Goal: Task Accomplishment & Management: Manage account settings

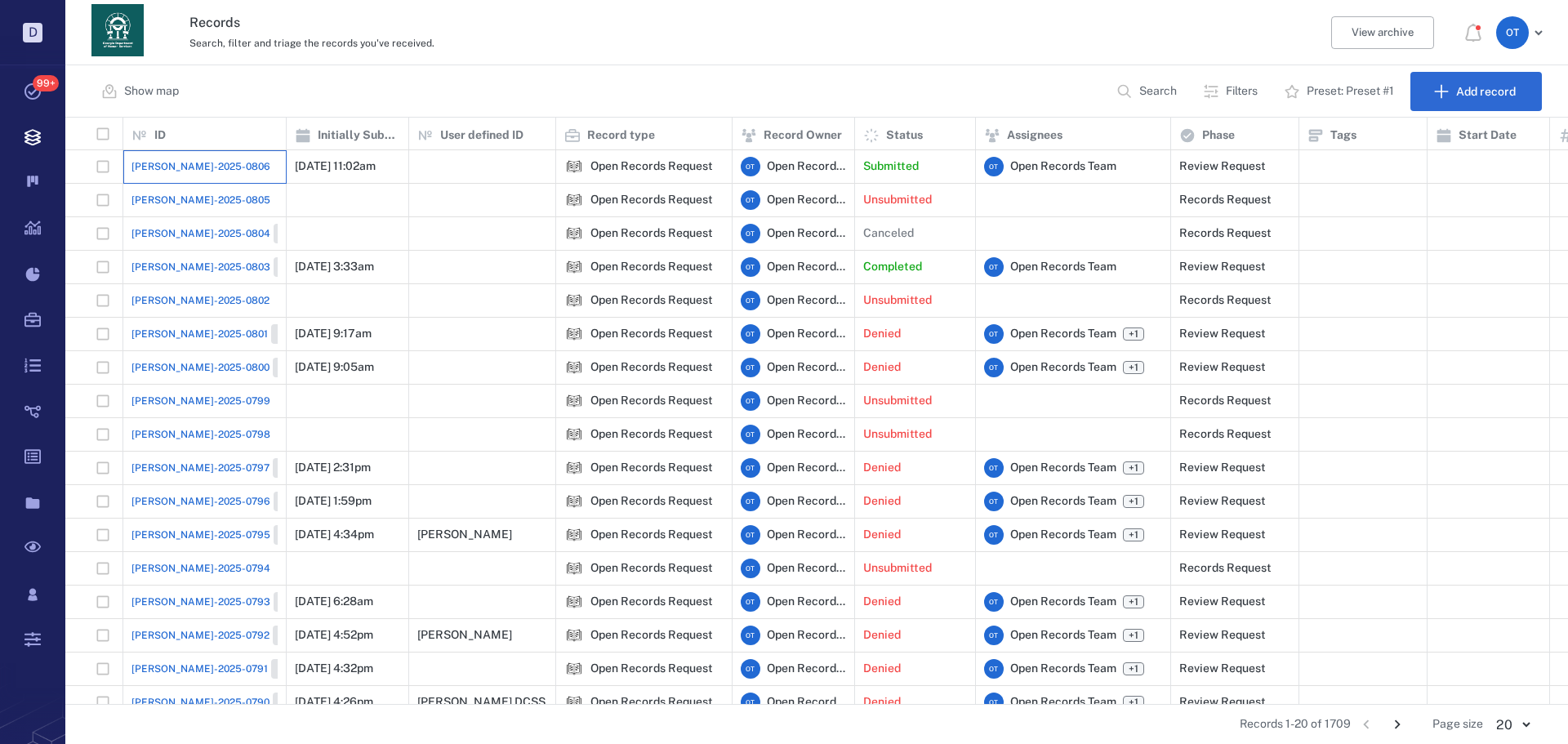
click at [150, 153] on div "[PERSON_NAME]-2025-0806" at bounding box center [204, 166] width 146 height 33
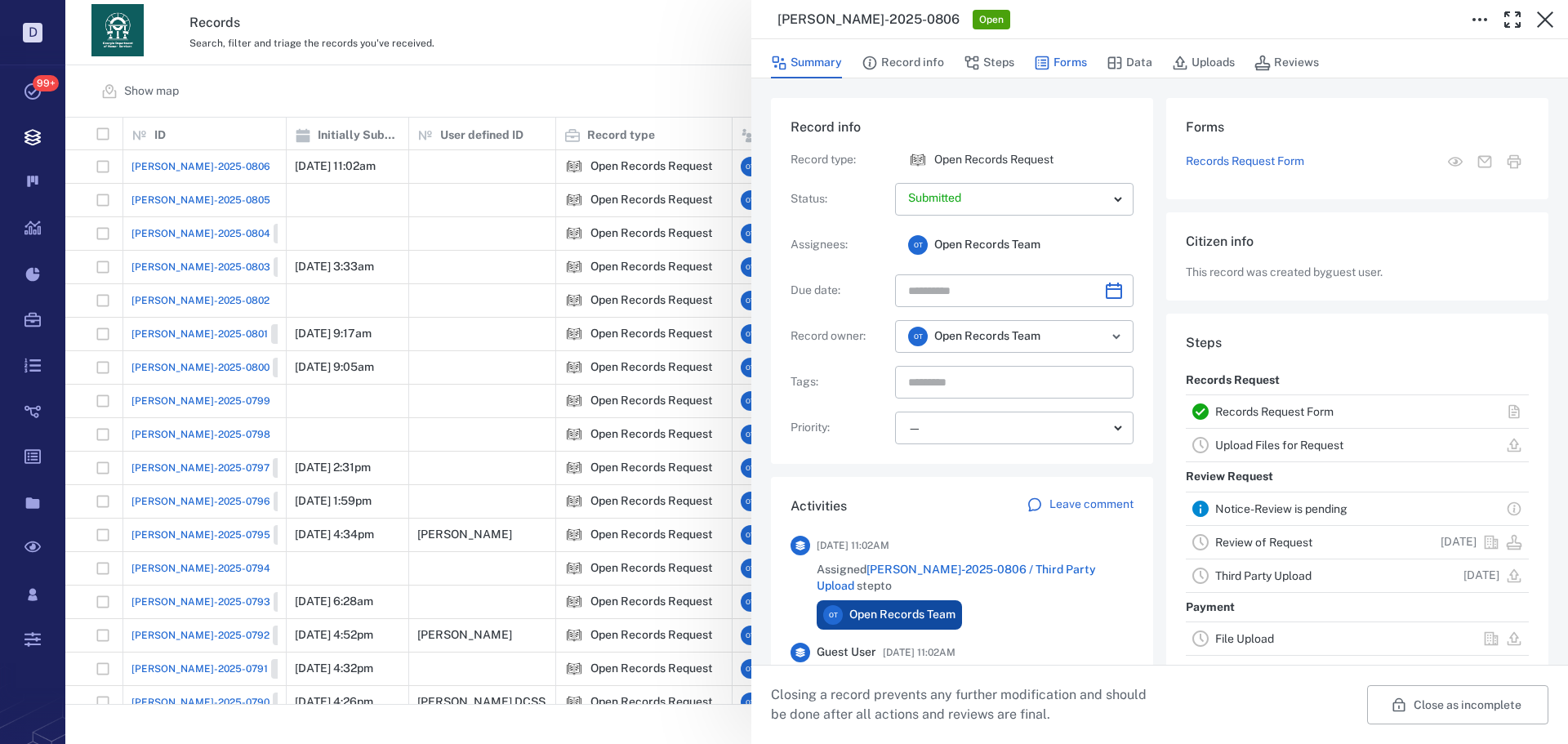
click at [1079, 57] on button "Forms" at bounding box center [1060, 62] width 53 height 31
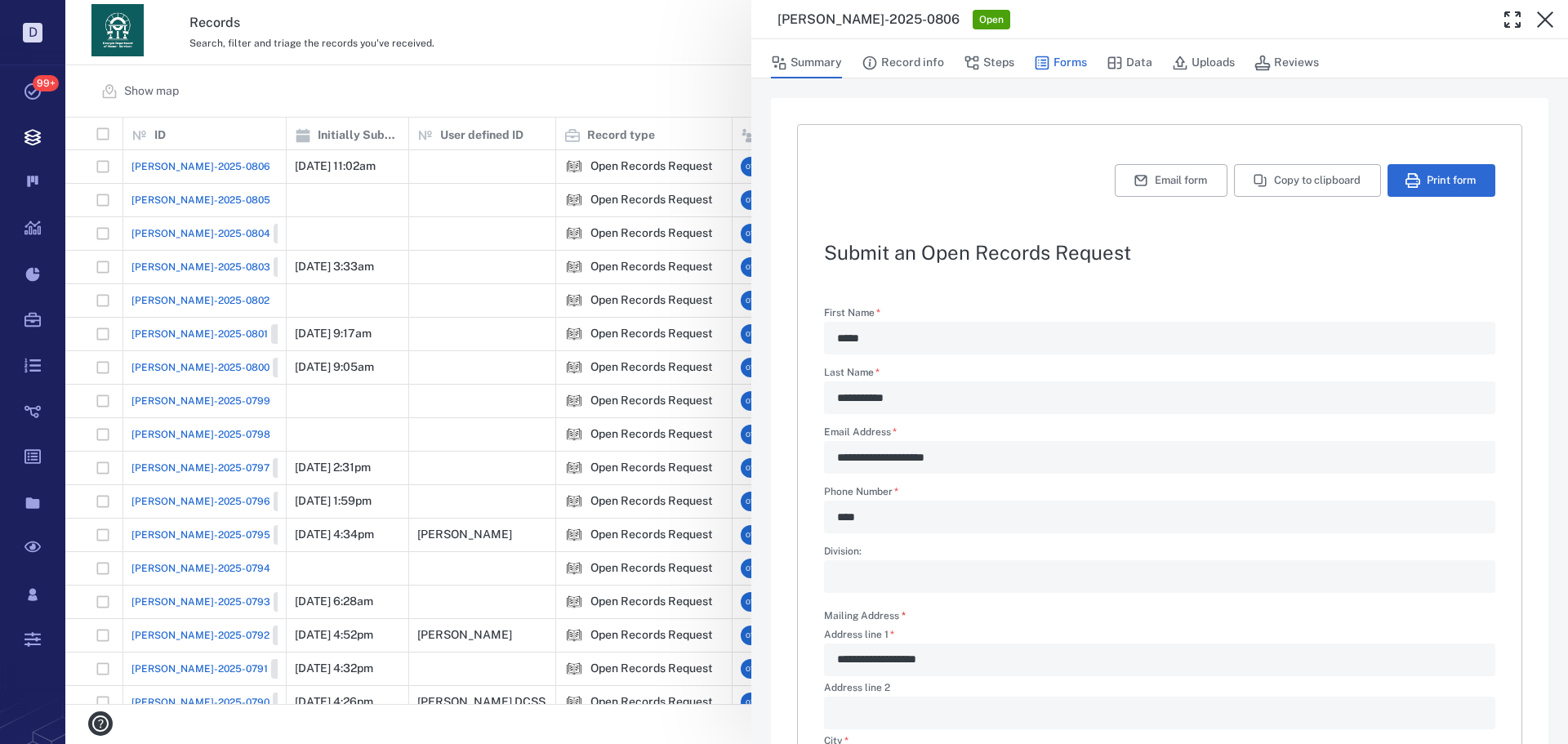
type textarea "*"
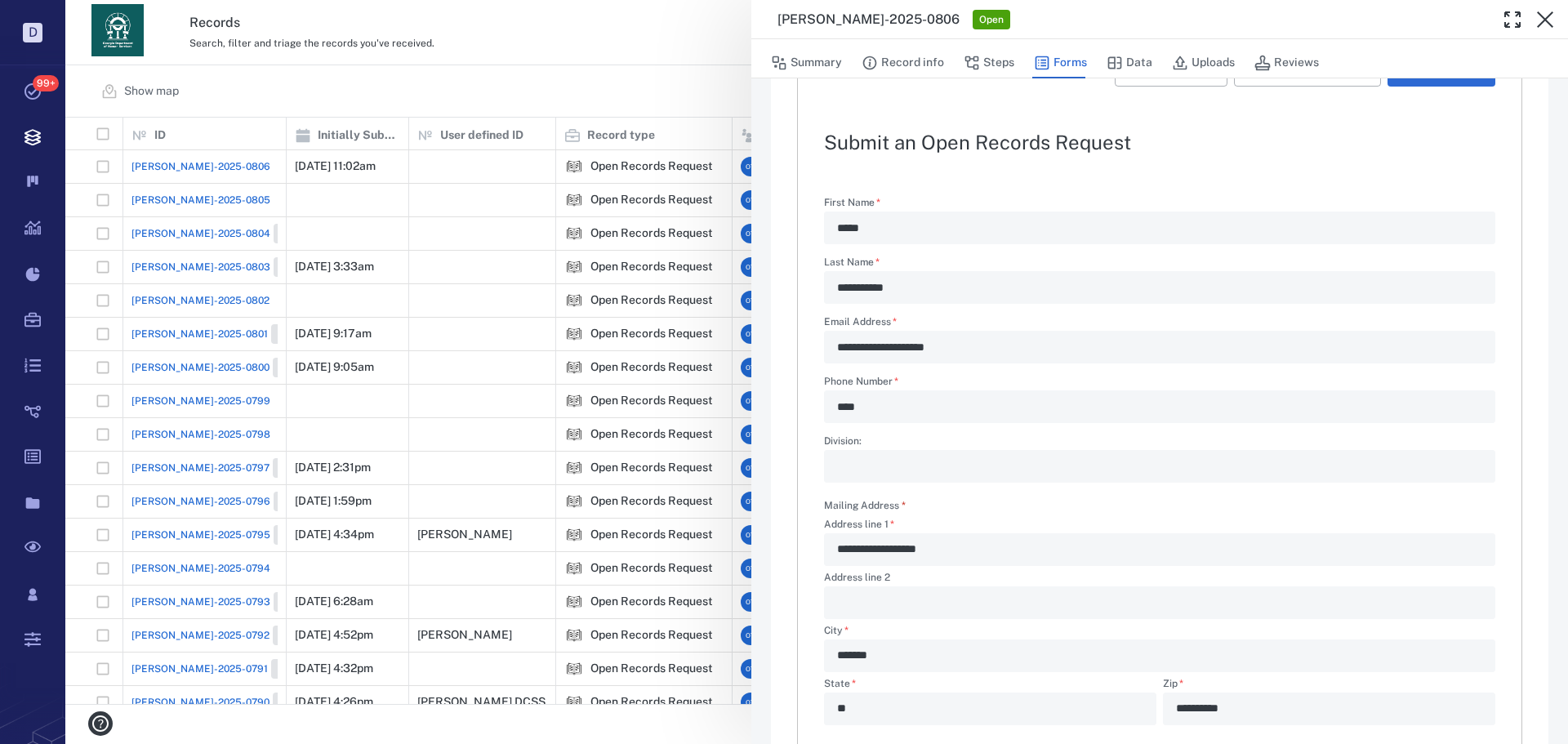
scroll to position [393, 0]
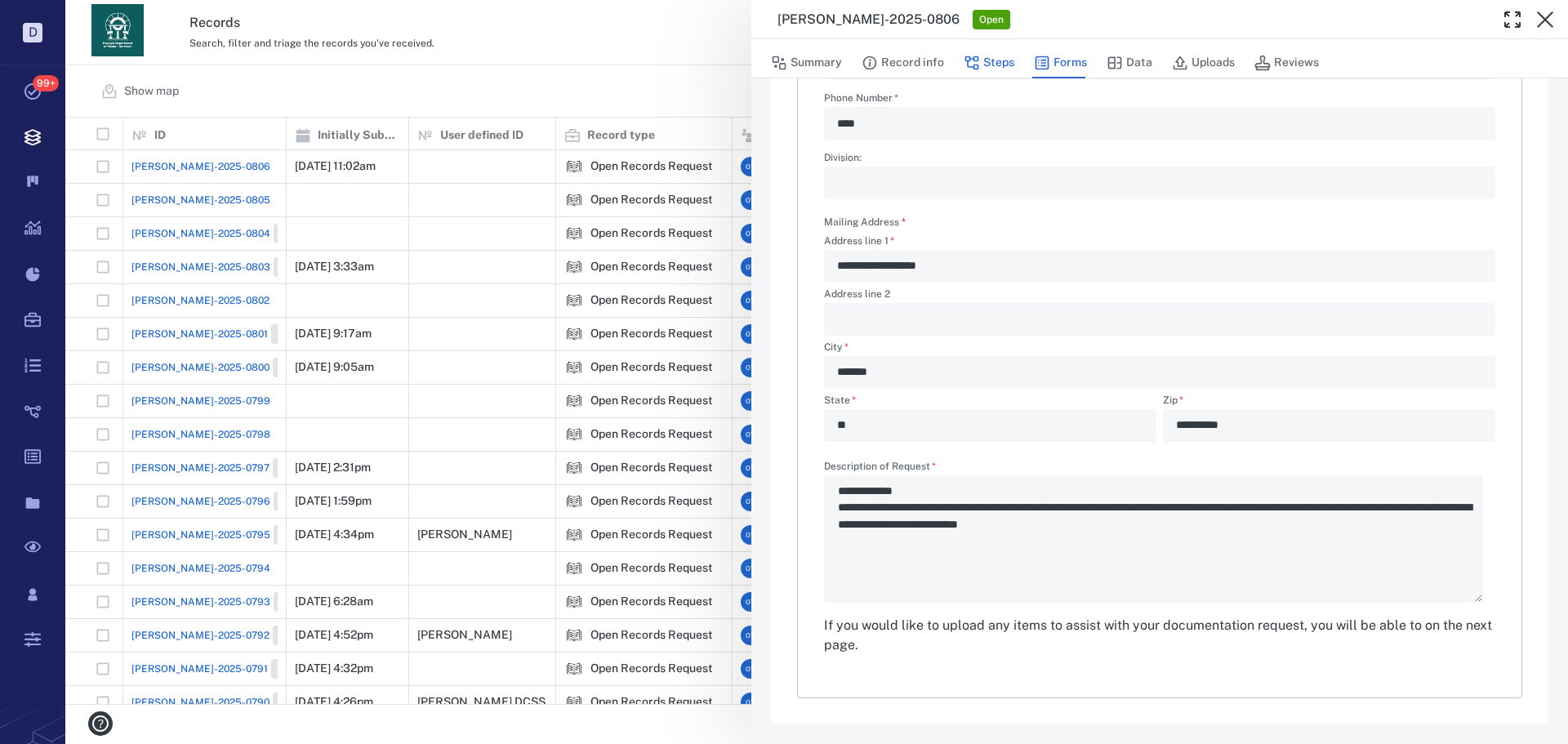
click at [966, 62] on icon "button" at bounding box center [972, 63] width 14 height 14
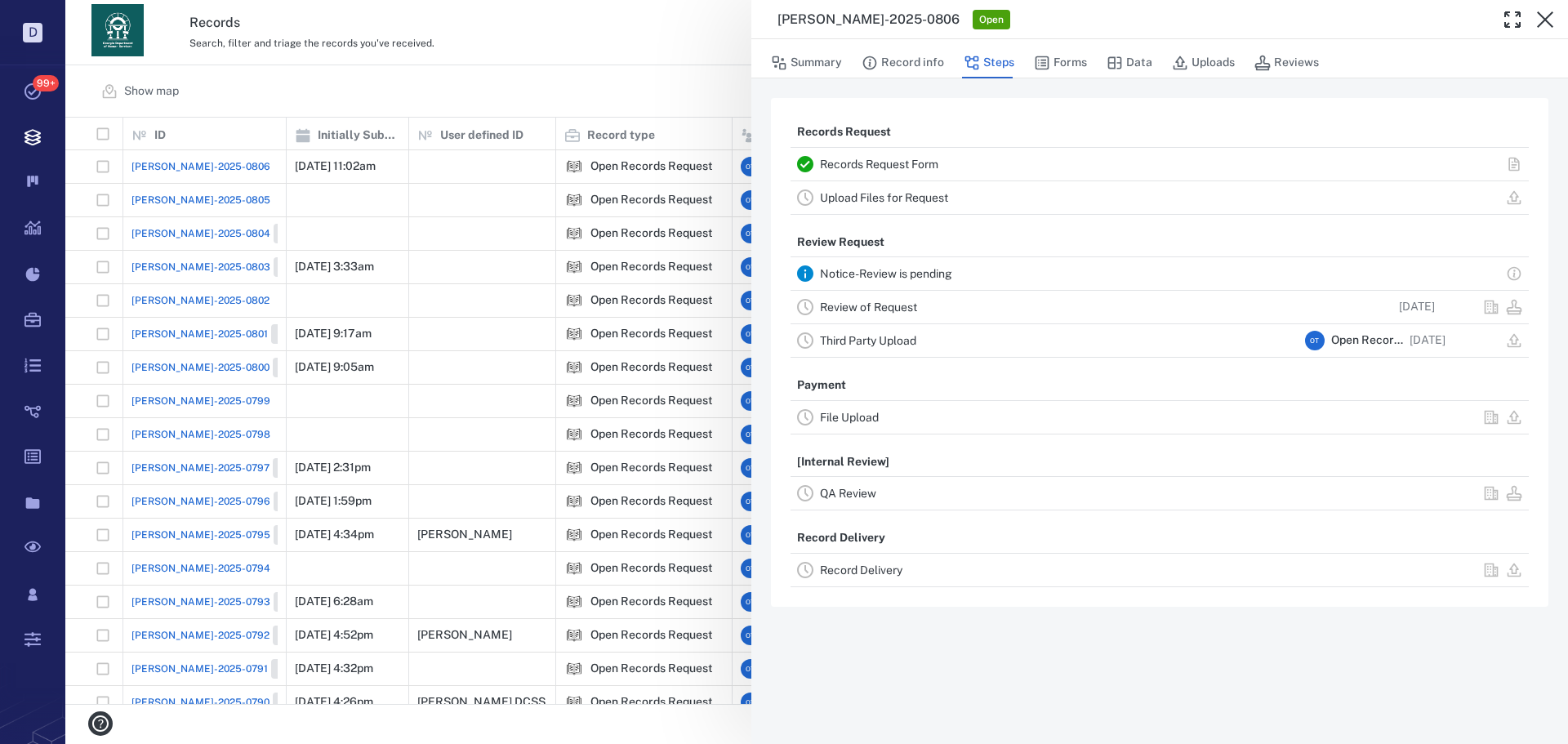
click at [864, 573] on link "Record Delivery" at bounding box center [861, 570] width 83 height 13
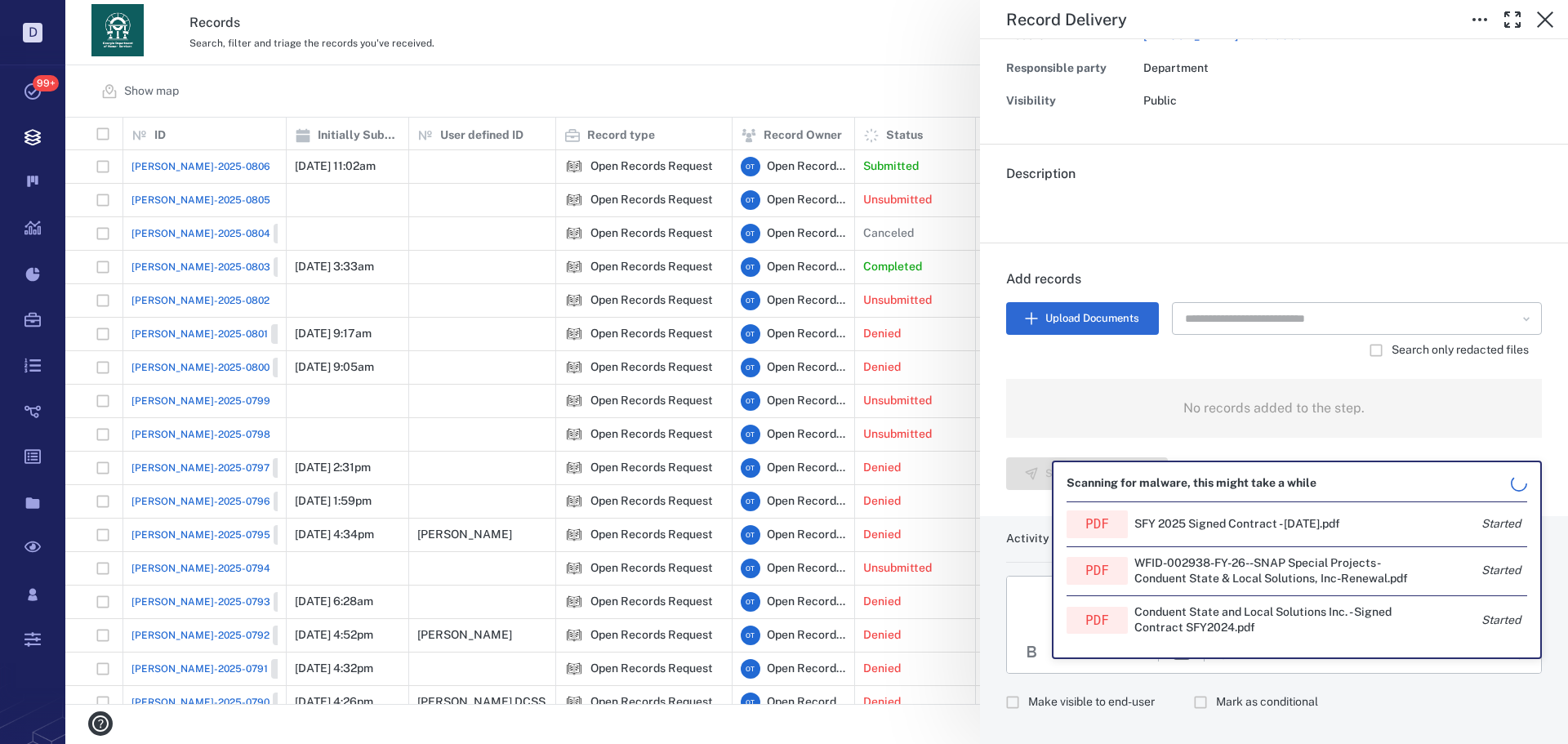
scroll to position [216, 0]
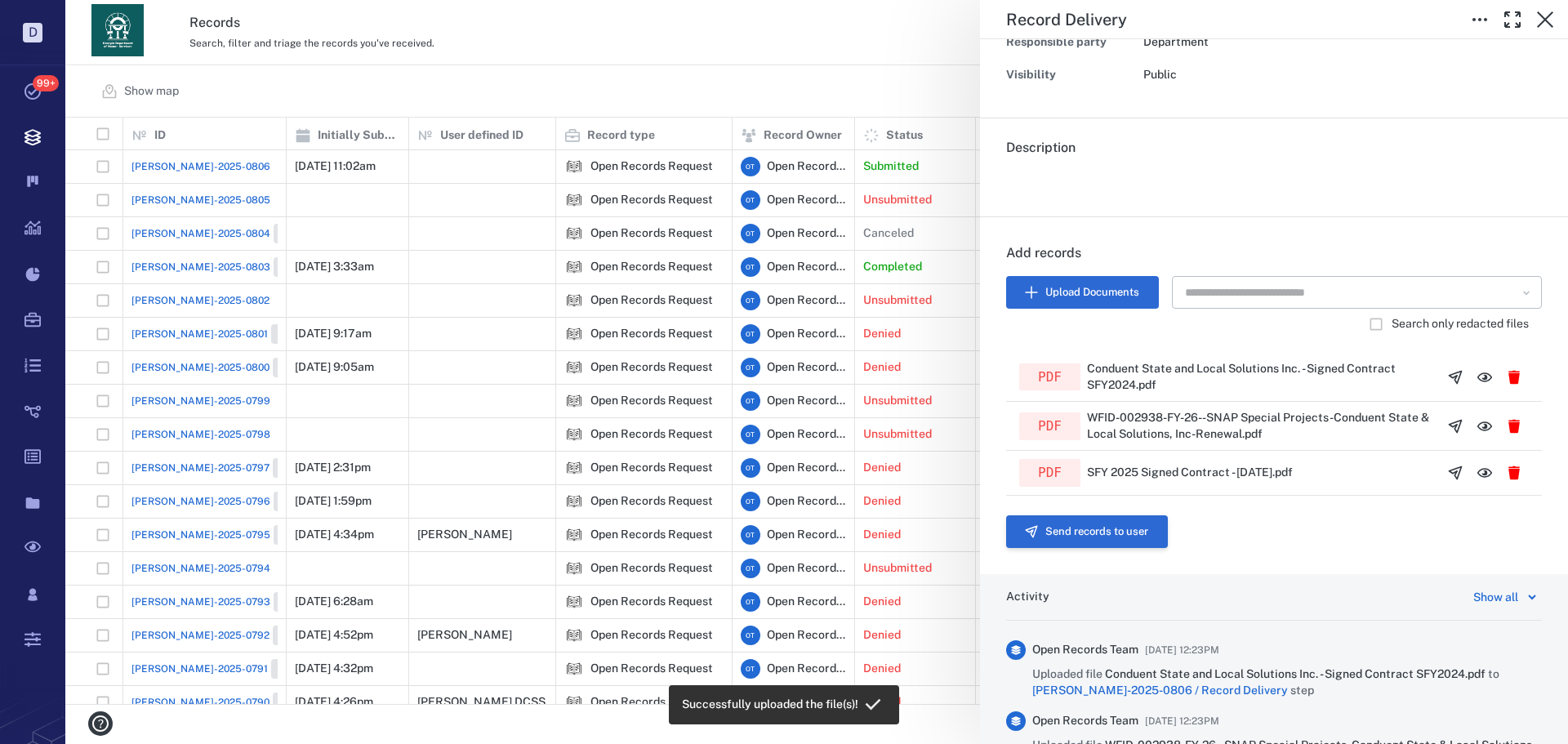
click at [1108, 531] on button "Send records to user" at bounding box center [1087, 531] width 162 height 33
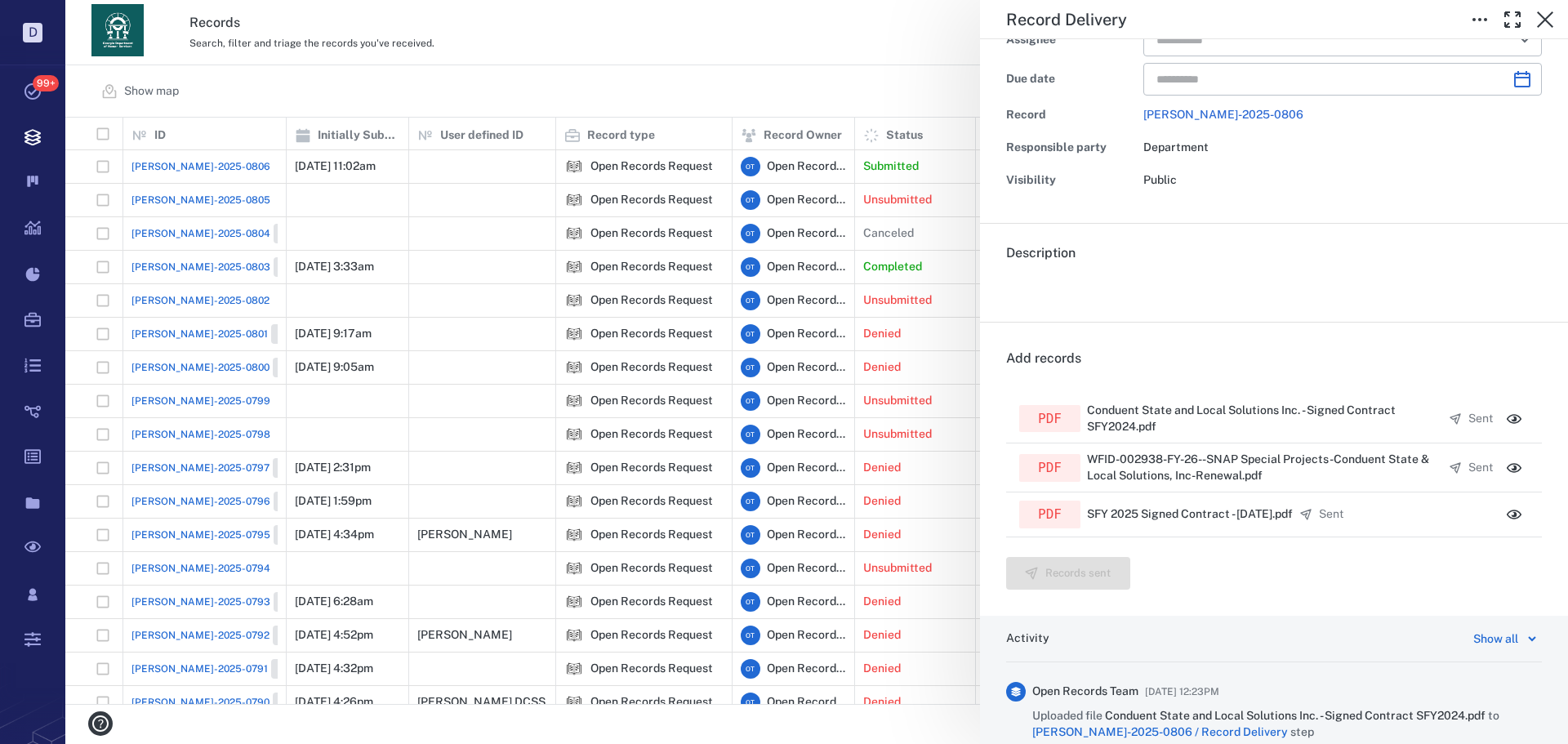
scroll to position [0, 0]
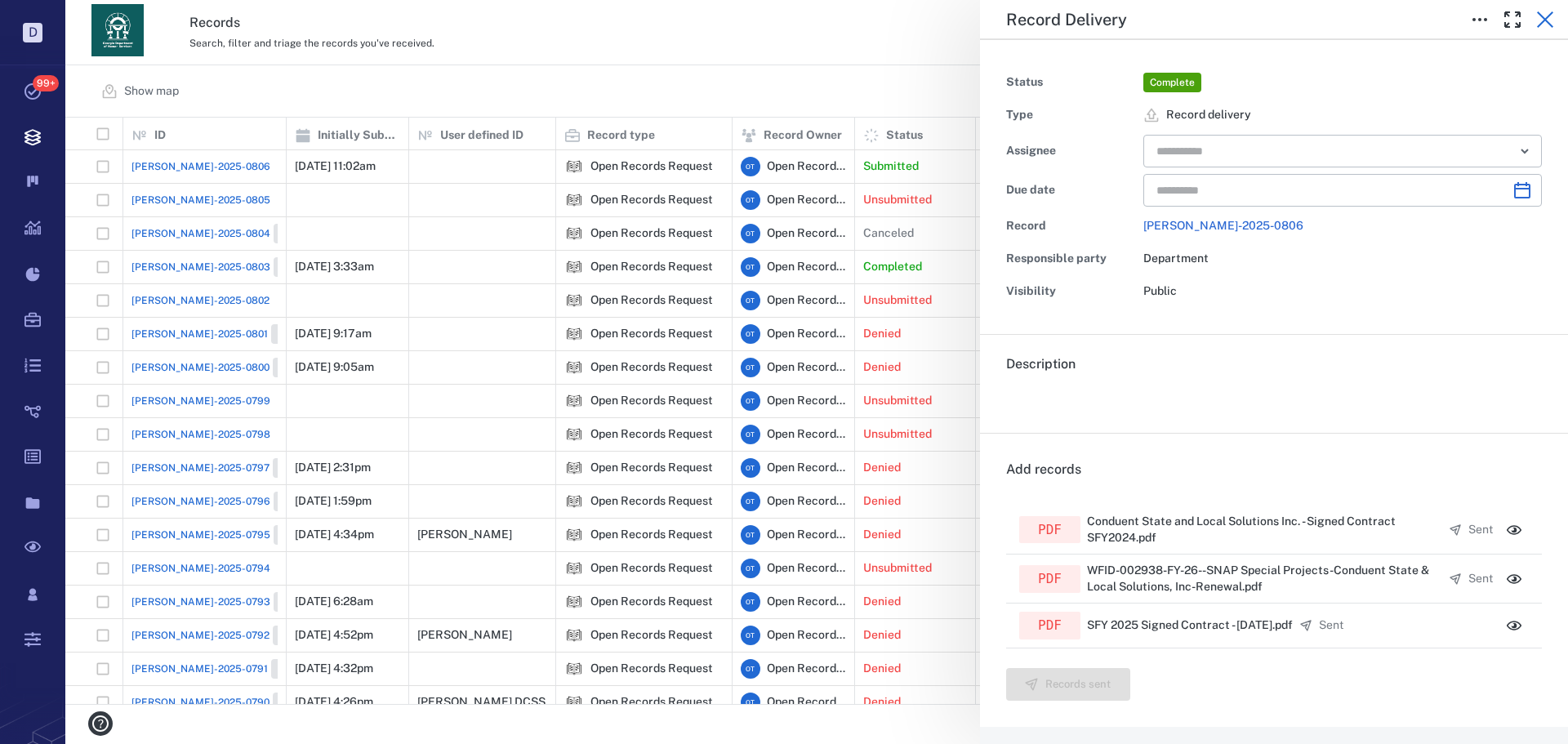
click at [1536, 24] on icon "button" at bounding box center [1544, 19] width 19 height 19
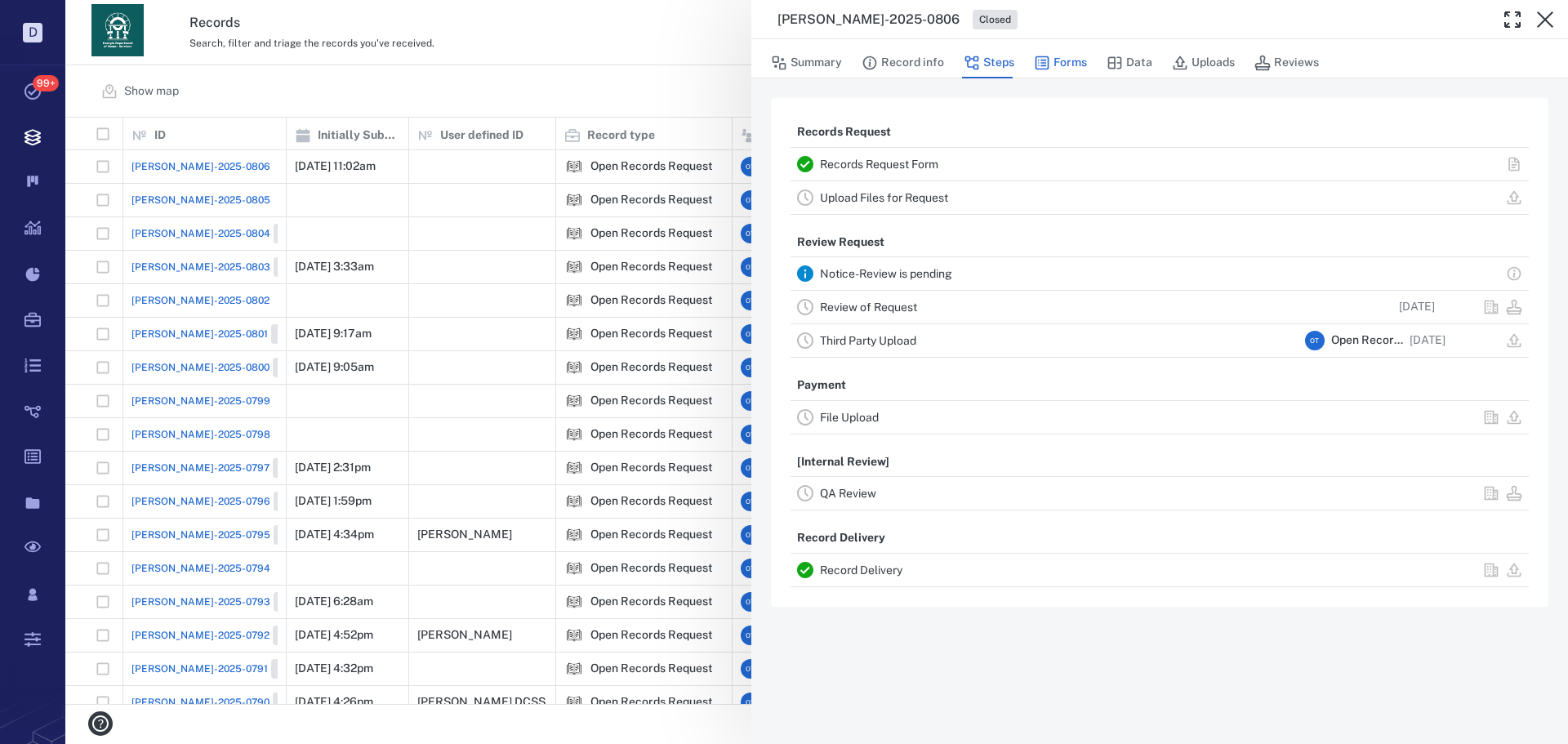
click at [1066, 60] on button "Forms" at bounding box center [1060, 62] width 53 height 31
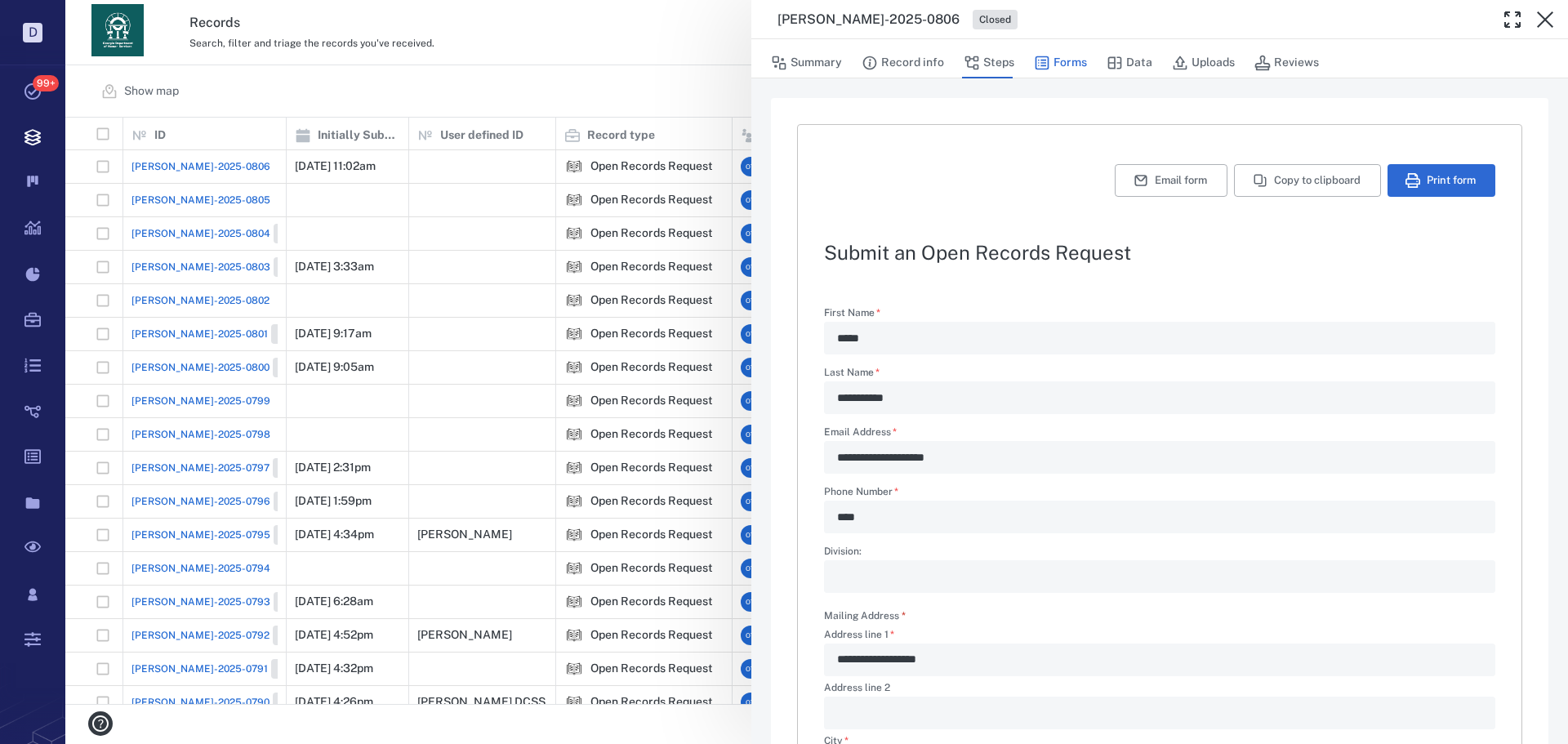
type textarea "*"
click at [653, 84] on div "**********" at bounding box center [816, 372] width 1502 height 744
click at [653, 84] on div "Show map Search Filters Preset: Preset #1 Add record" at bounding box center [816, 91] width 1502 height 52
